Goal: Obtain resource: Download file/media

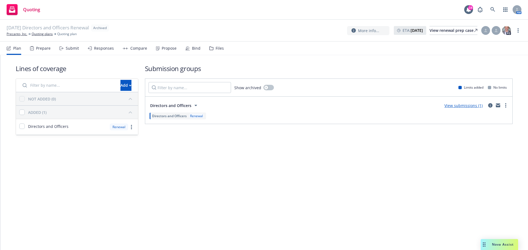
click at [199, 48] on div "Plan Prepare Submit Responses Compare Propose Bind Files" at bounding box center [115, 48] width 217 height 13
click at [212, 48] on div "Files" at bounding box center [216, 48] width 15 height 13
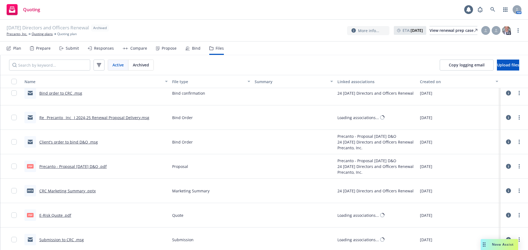
scroll to position [9, 0]
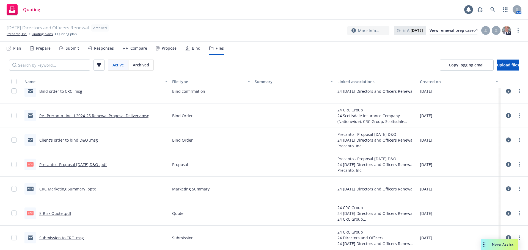
click at [76, 164] on link "Precanto - Proposal [DATE] D&O .pdf" at bounding box center [72, 164] width 67 height 5
